Goal: Task Accomplishment & Management: Use online tool/utility

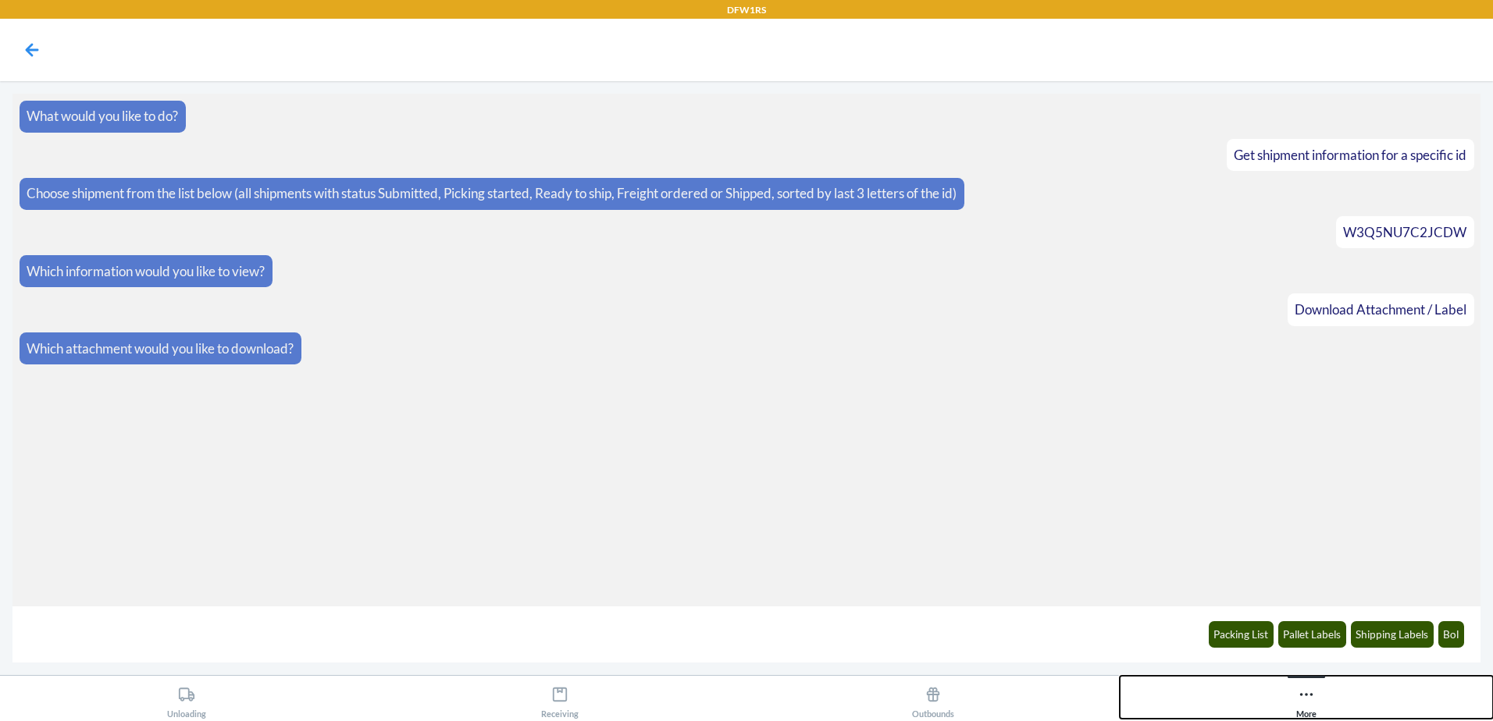
click at [1310, 696] on icon at bounding box center [1306, 694] width 13 height 3
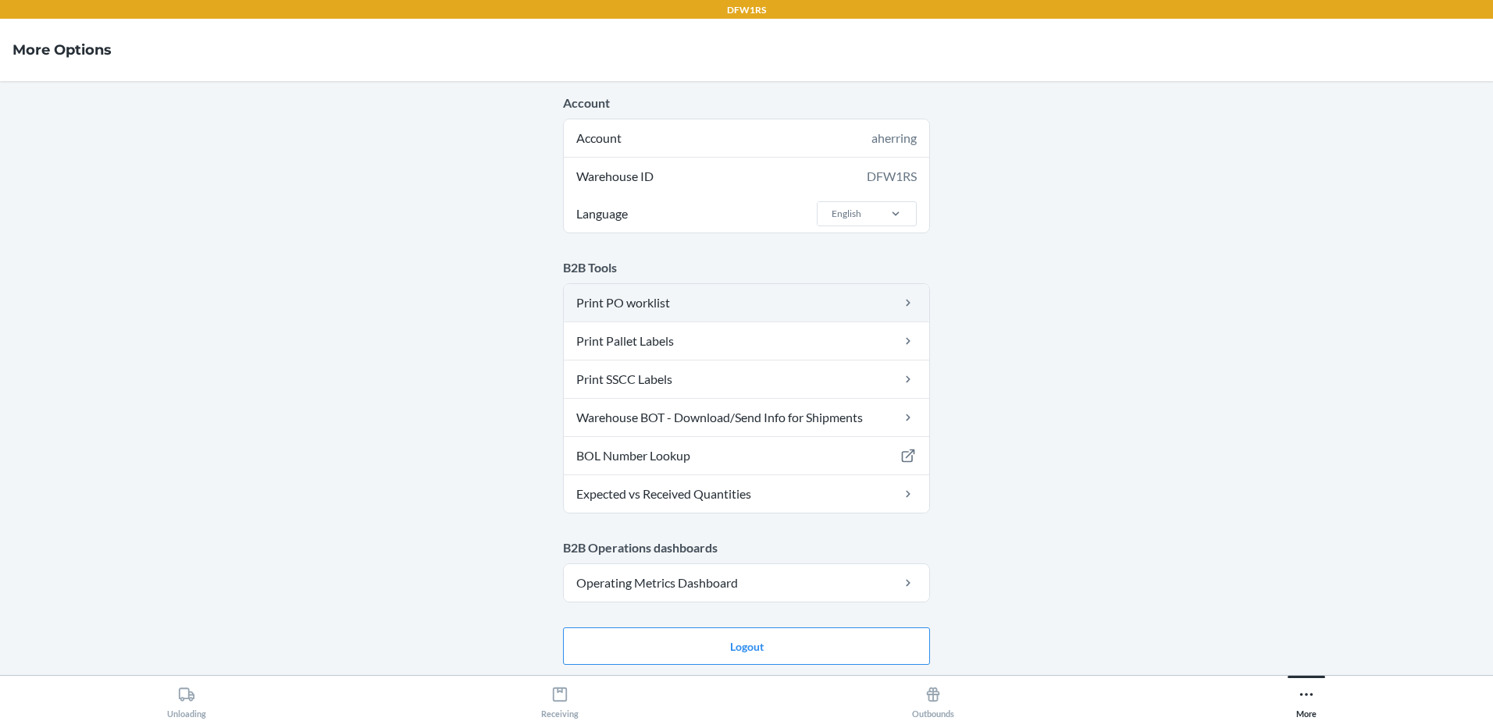
click at [637, 309] on link "Print PO worklist" at bounding box center [746, 302] width 365 height 37
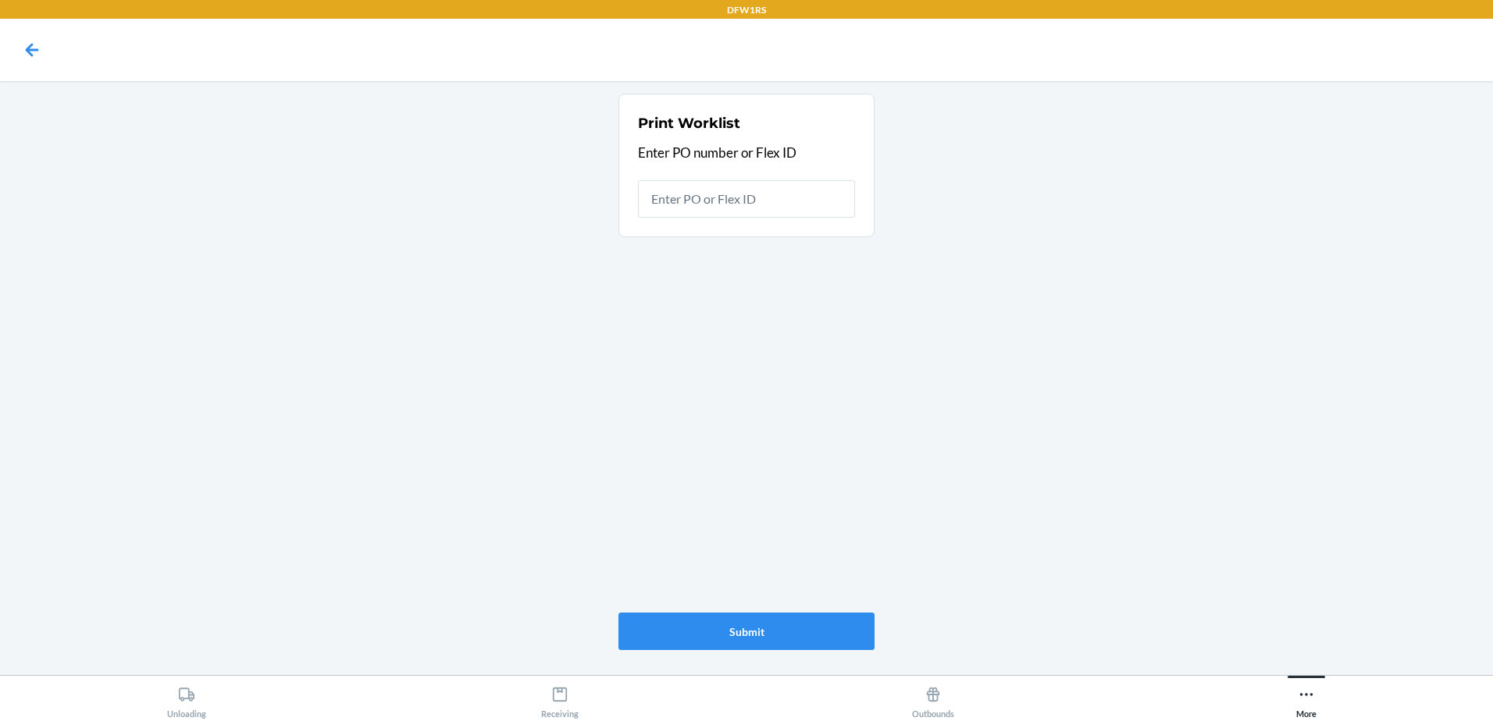
click at [728, 195] on input "text" at bounding box center [746, 198] width 217 height 37
type input "9916050"
click at [686, 205] on input "9916050" at bounding box center [746, 198] width 217 height 37
paste input "41541"
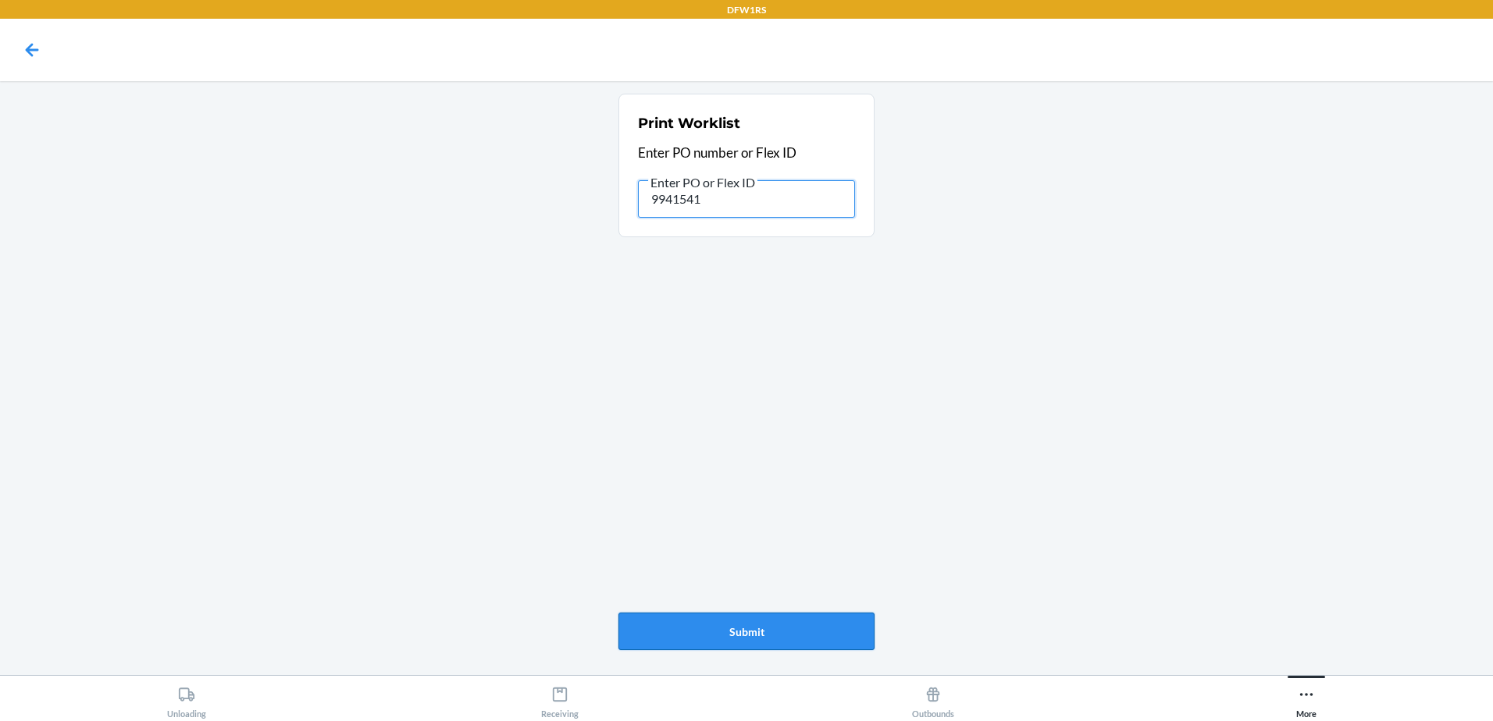
type input "9941541"
click at [746, 630] on button "Submit" at bounding box center [746, 631] width 256 height 37
click at [689, 208] on input "9941541" at bounding box center [746, 198] width 217 height 37
click at [687, 207] on input "9941541" at bounding box center [746, 198] width 217 height 37
paste input "14260"
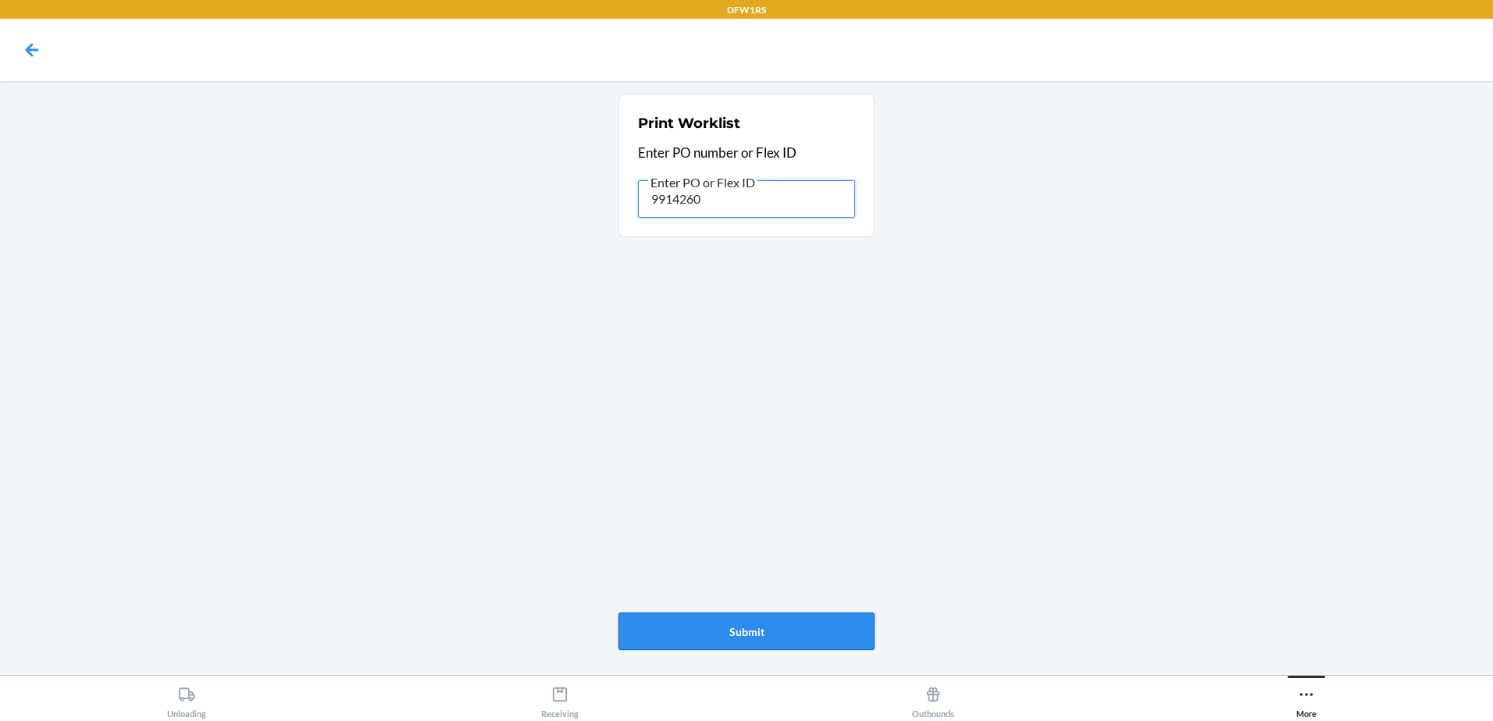
type input "9914260"
click at [782, 626] on button "Submit" at bounding box center [746, 631] width 256 height 37
click at [671, 207] on input "9914260" at bounding box center [746, 198] width 217 height 37
paste input "6050"
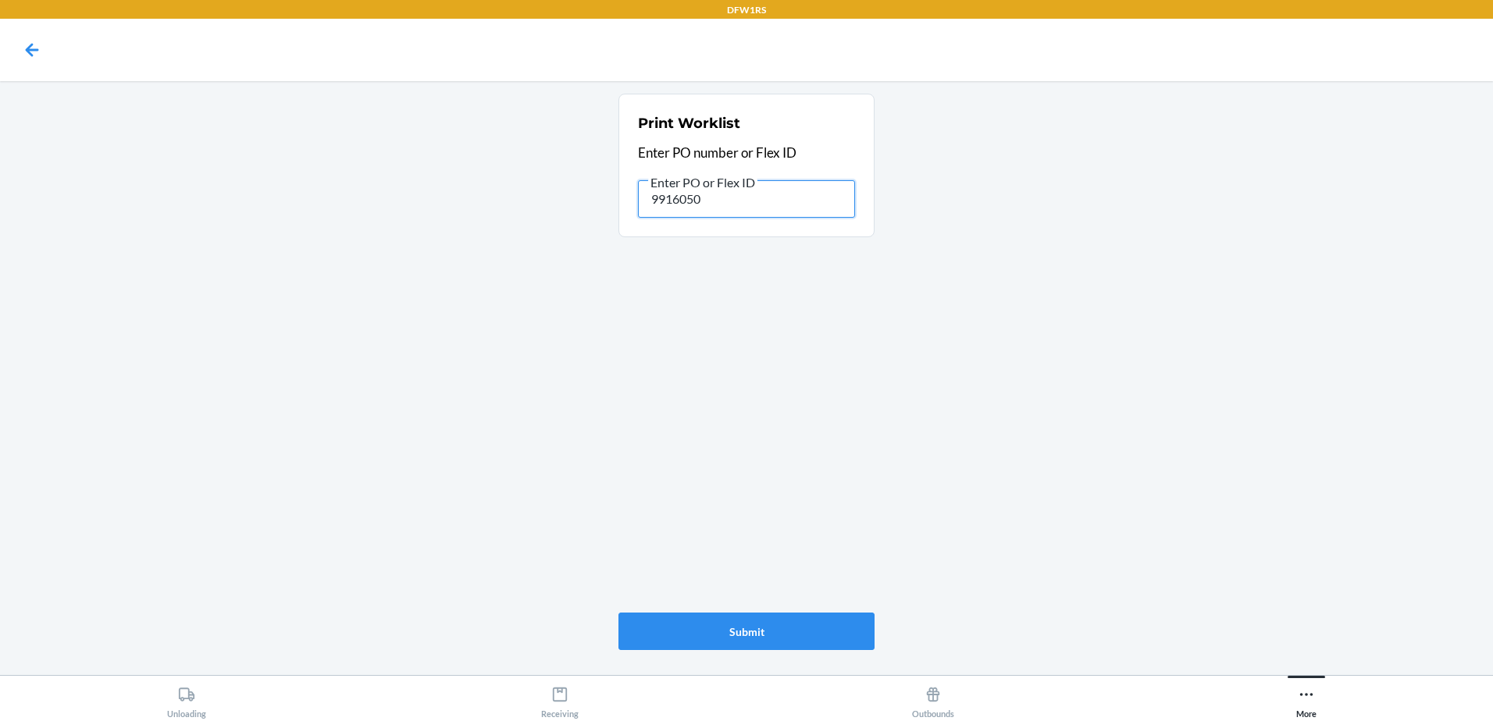
type input "9916050"
